Goal: Find specific fact: Find specific fact

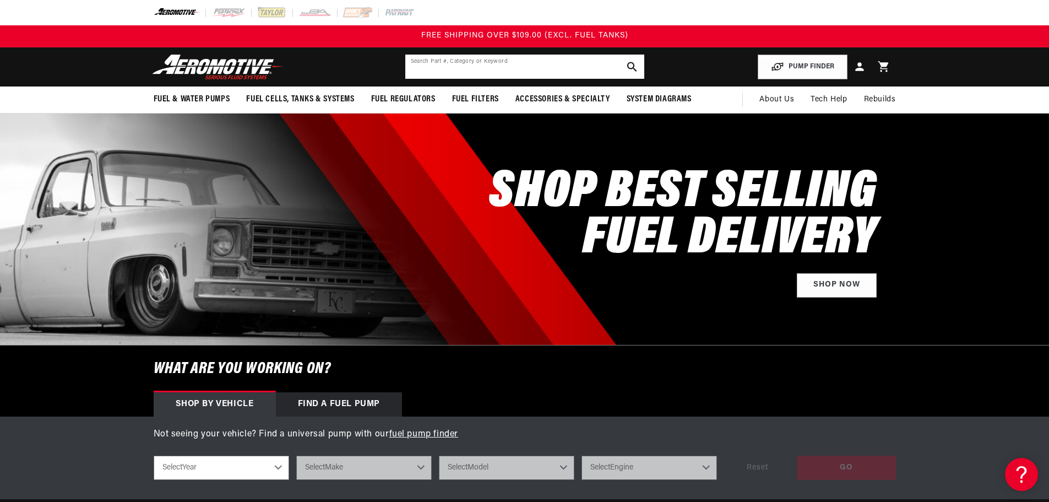
click at [554, 63] on input "text" at bounding box center [524, 67] width 239 height 24
type input "11713"
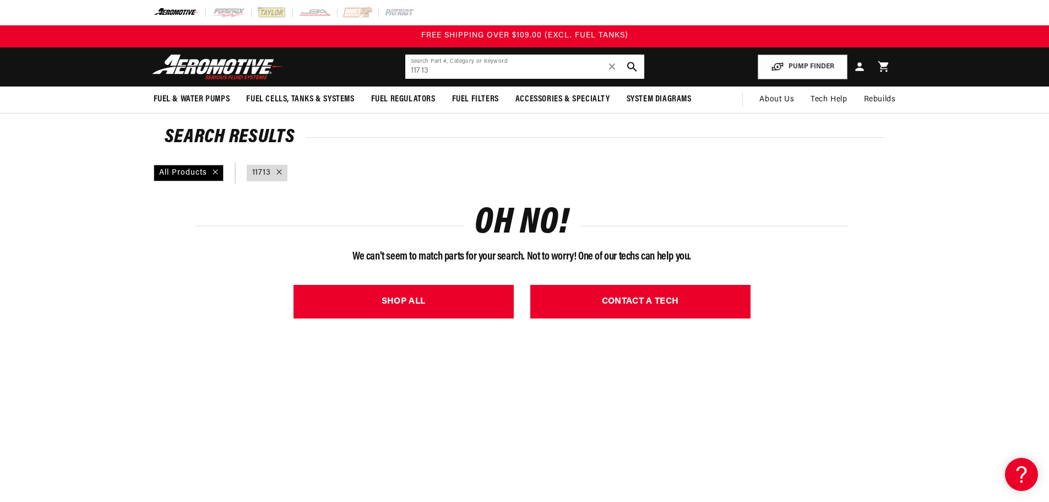
drag, startPoint x: 547, startPoint y: 71, endPoint x: 354, endPoint y: 68, distance: 192.8
click at [354, 68] on header "Fuel & Water Pumps Back In-Tank In-Line Fuel Pumps" at bounding box center [525, 66] width 798 height 39
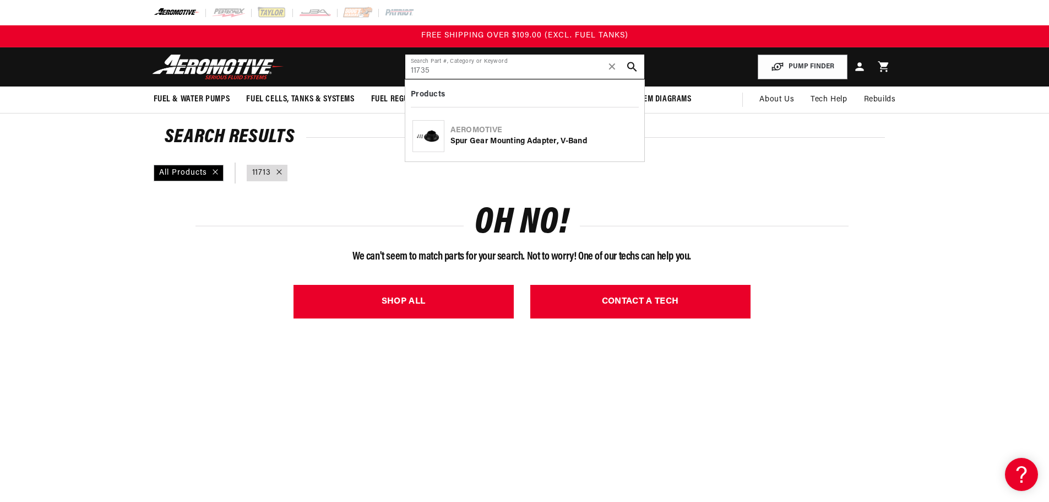
drag, startPoint x: 438, startPoint y: 71, endPoint x: 397, endPoint y: 61, distance: 42.5
click at [397, 61] on header "Fuel & Water Pumps Back In-Tank In-Line Fuel Pumps" at bounding box center [525, 66] width 798 height 39
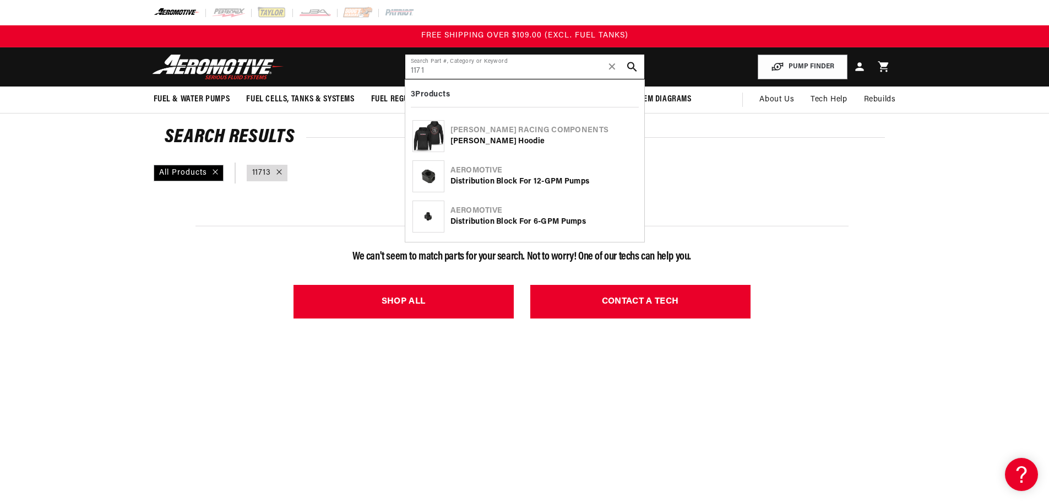
type input "11713"
